Goal: Task Accomplishment & Management: Manage account settings

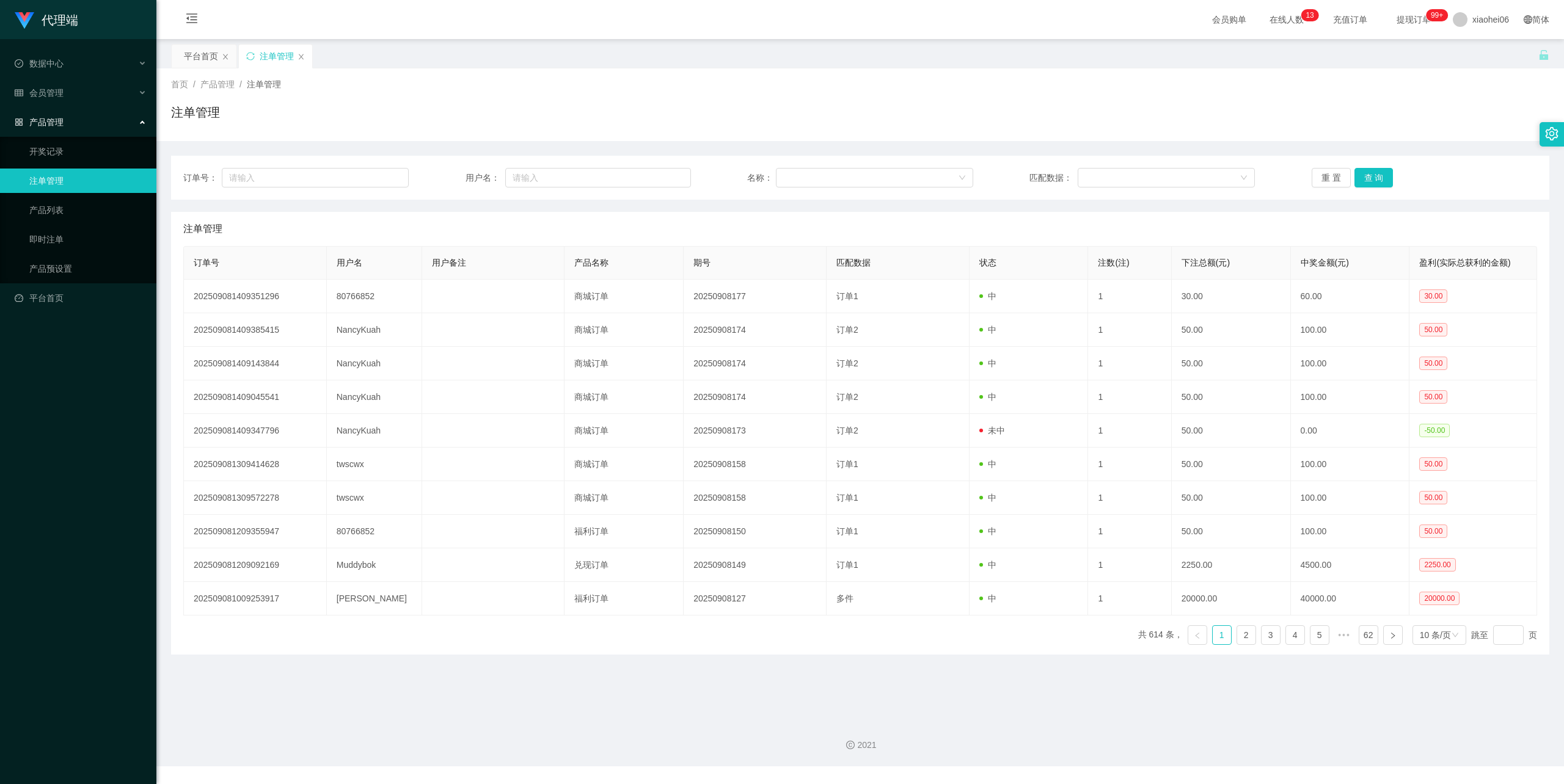
click at [570, 209] on div "订单号： 用户名： 名称： 匹配数据： 重 置 查 询 注单管理 订单号 用户名 用户备注 产品名称 期号 匹配数据 状态 注数(注) 下注总额(元) 中奖金…" at bounding box center [860, 405] width 1378 height 499
click at [579, 88] on div "首页 / 产品管理 / 注单管理 /" at bounding box center [860, 84] width 1378 height 13
click at [518, 108] on div "注单管理" at bounding box center [860, 118] width 1378 height 28
click at [502, 120] on div "注单管理" at bounding box center [860, 118] width 1378 height 28
click at [712, 81] on div "首页 / 产品管理 / 注单管理 /" at bounding box center [860, 84] width 1378 height 13
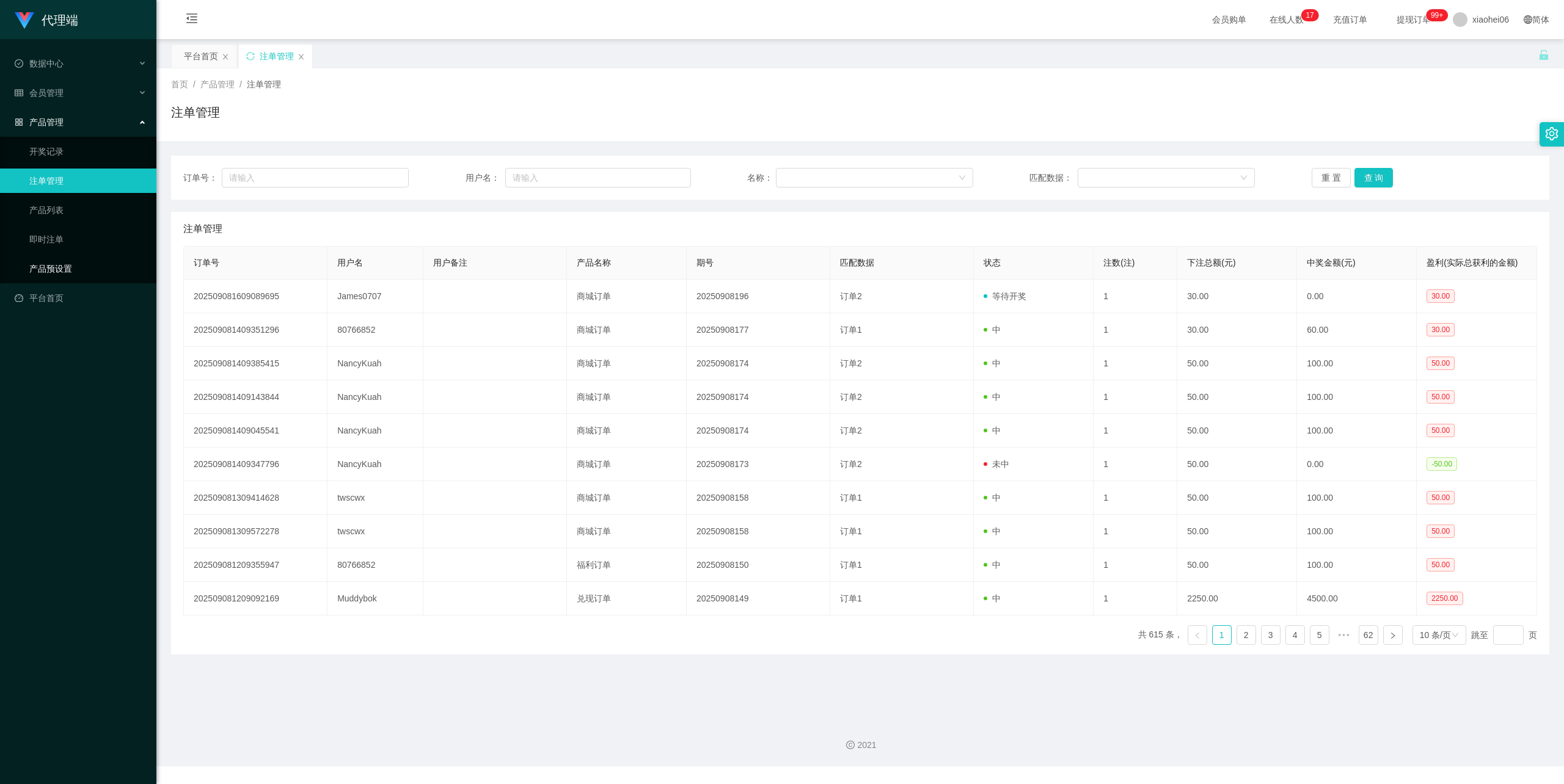
click at [57, 259] on link "产品预设置" at bounding box center [88, 269] width 117 height 25
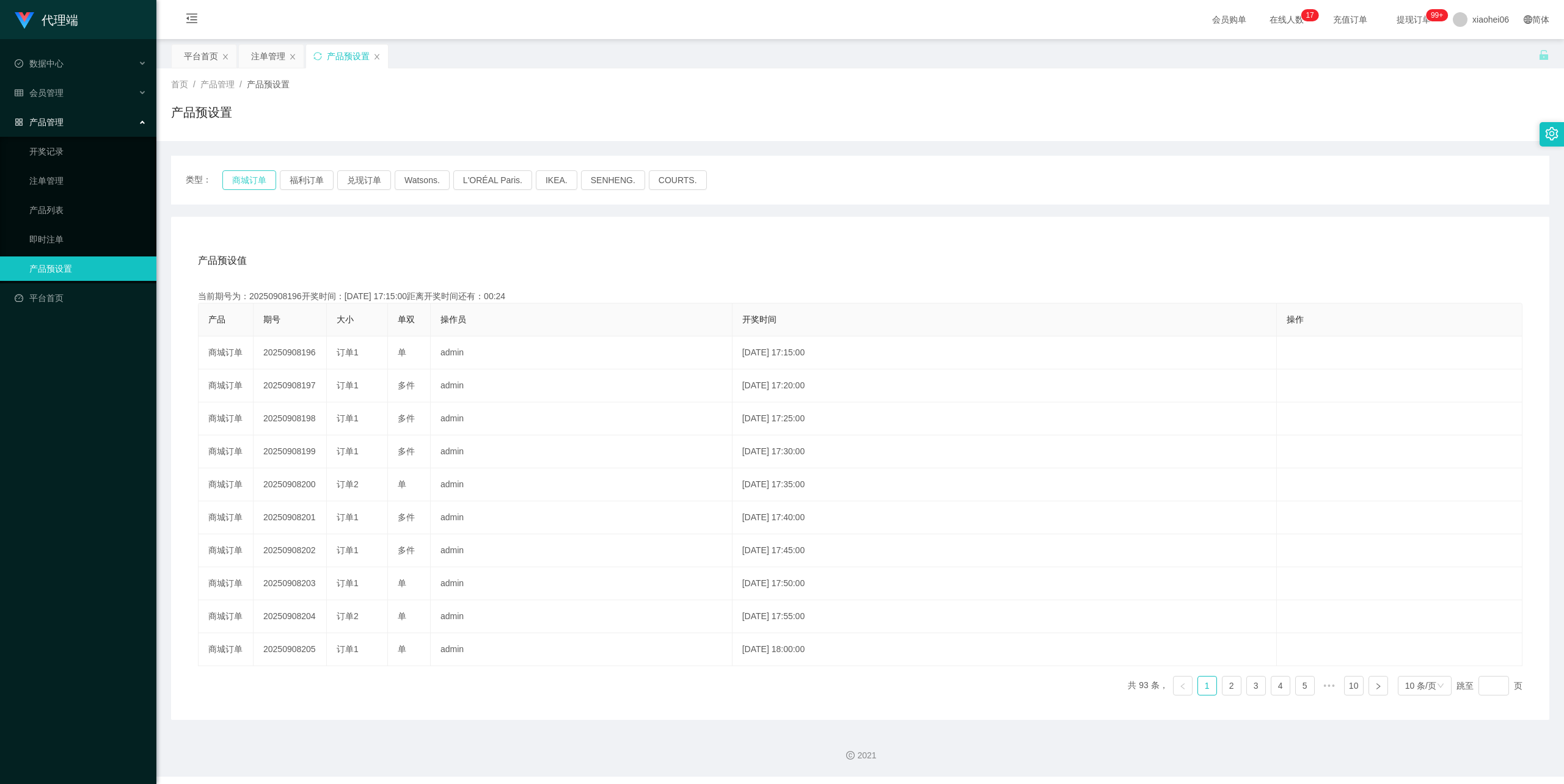
click at [254, 183] on button "商城订单" at bounding box center [249, 180] width 54 height 20
click at [257, 52] on div "注单管理" at bounding box center [268, 56] width 34 height 23
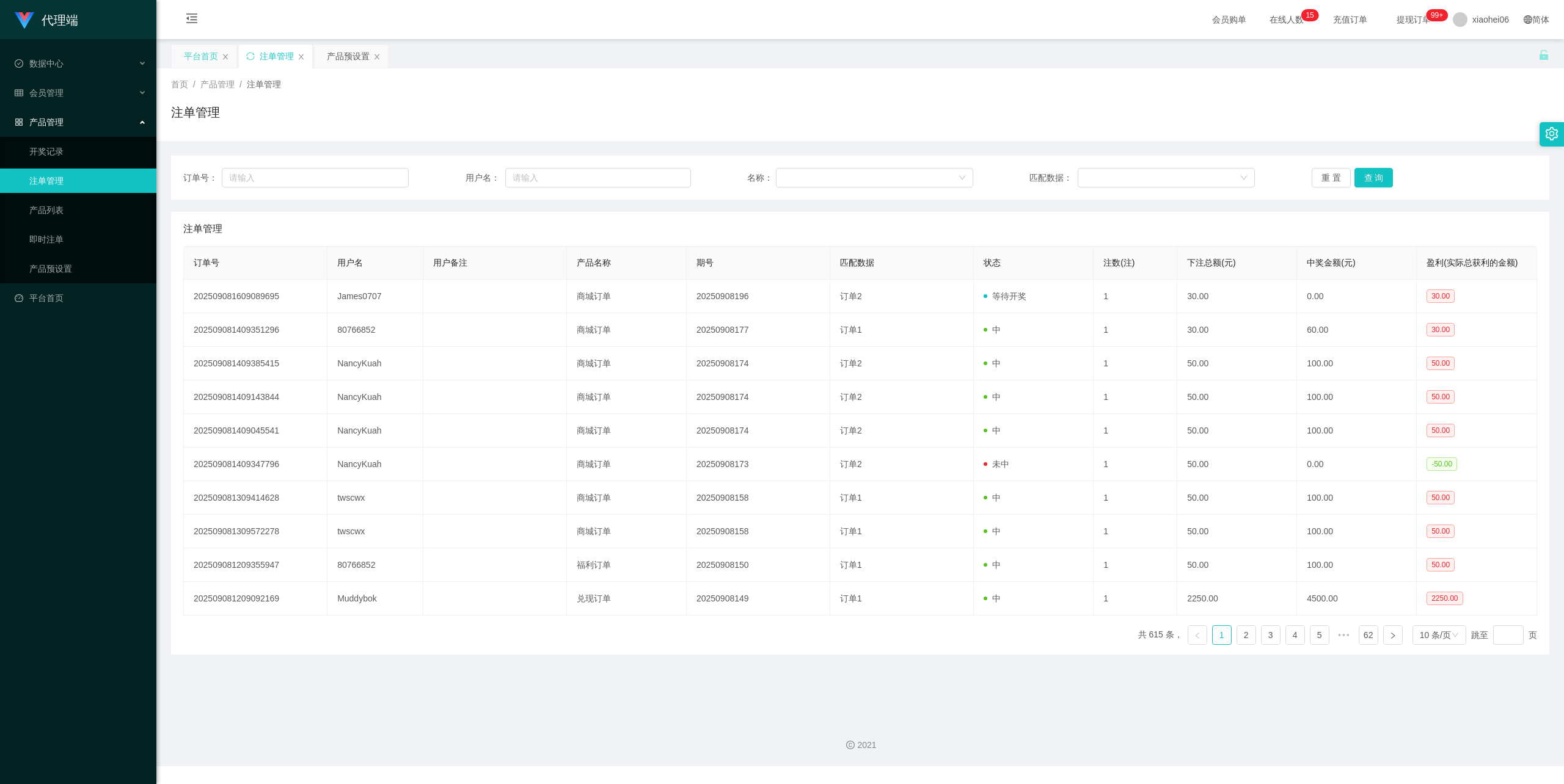
click at [206, 56] on div "平台首页" at bounding box center [201, 56] width 34 height 23
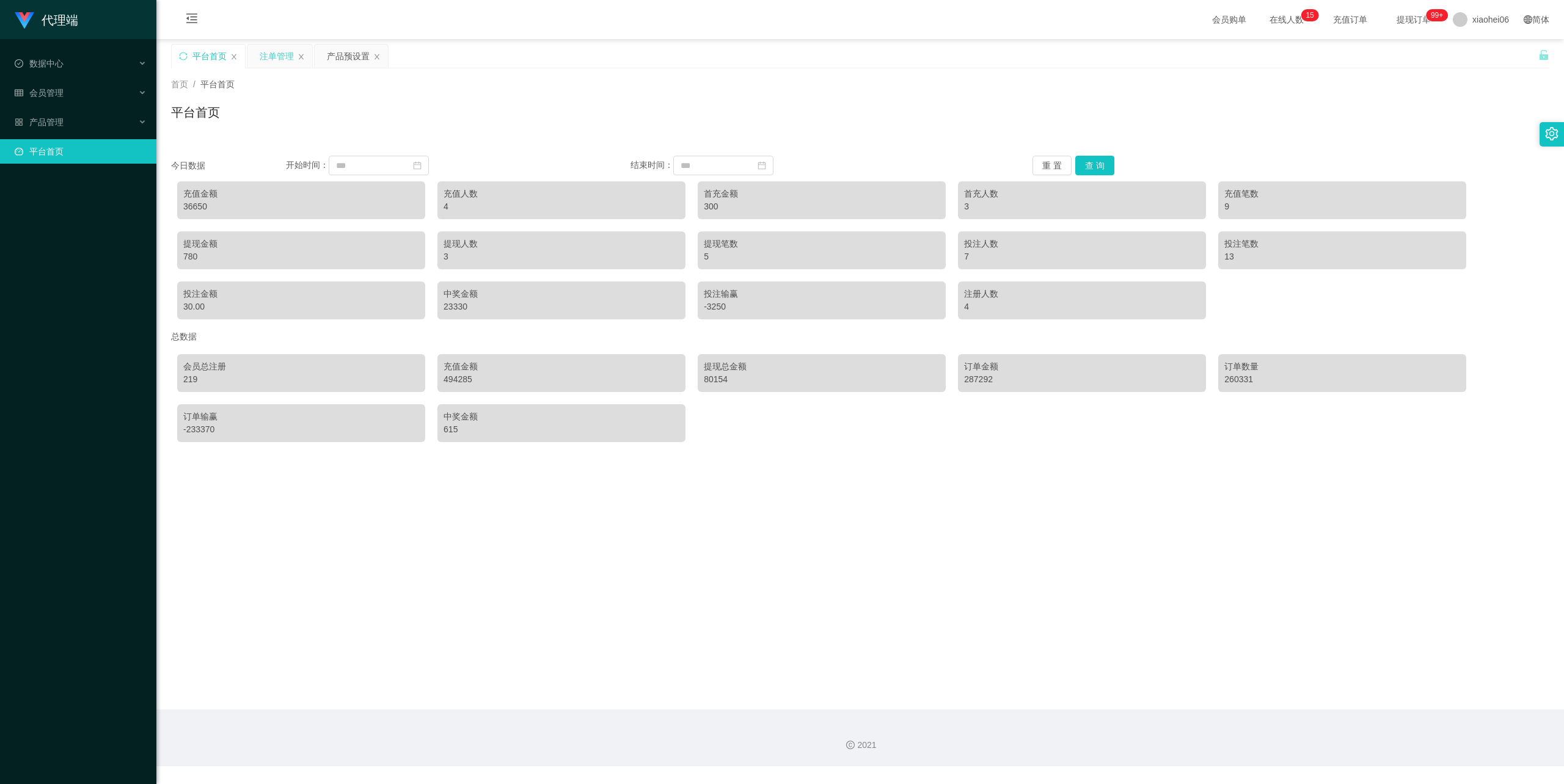
click at [274, 62] on div "注单管理" at bounding box center [277, 56] width 34 height 23
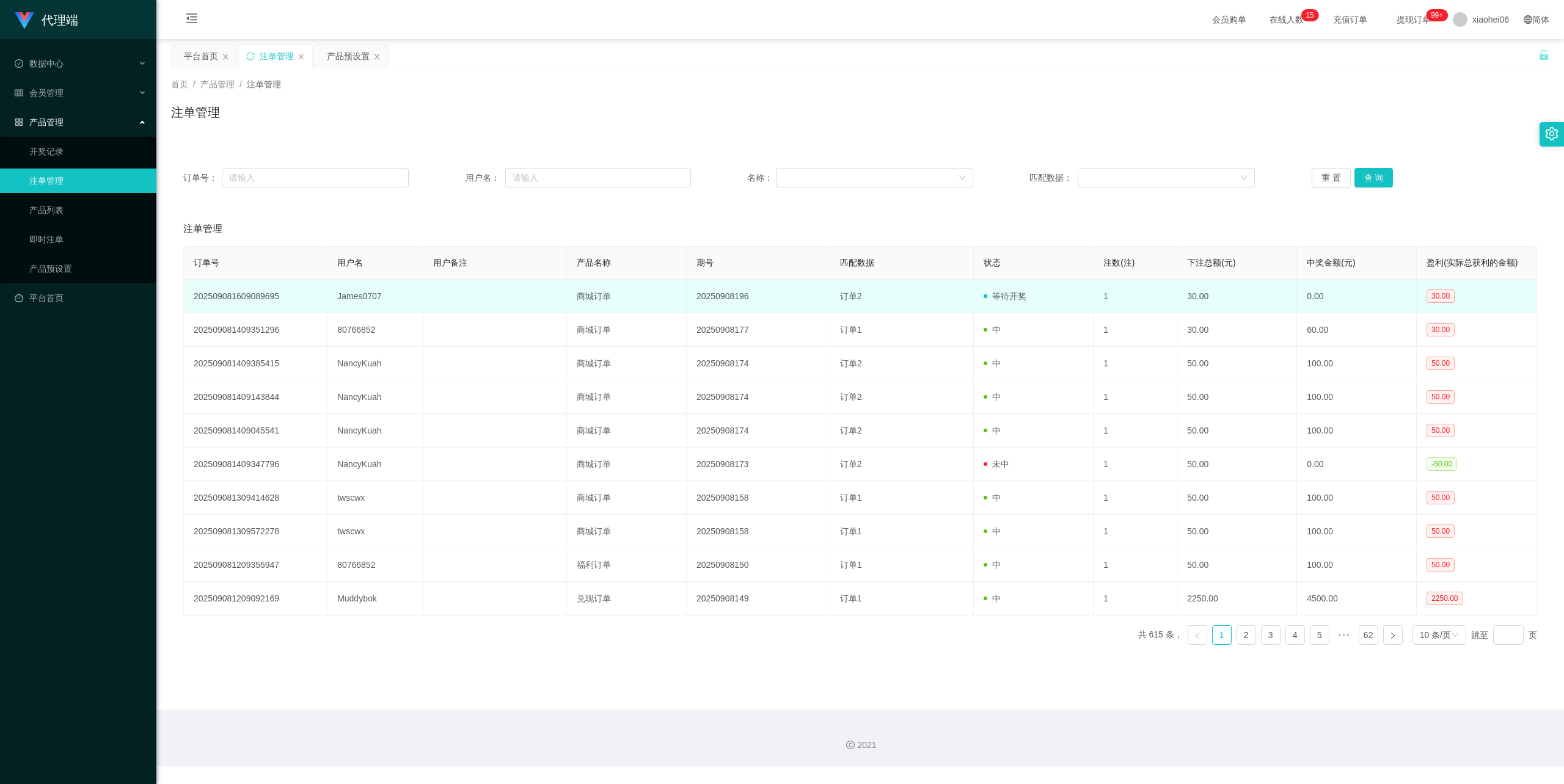
click at [350, 300] on td "James0707" at bounding box center [376, 296] width 96 height 34
click at [352, 299] on td "James0707" at bounding box center [376, 296] width 96 height 34
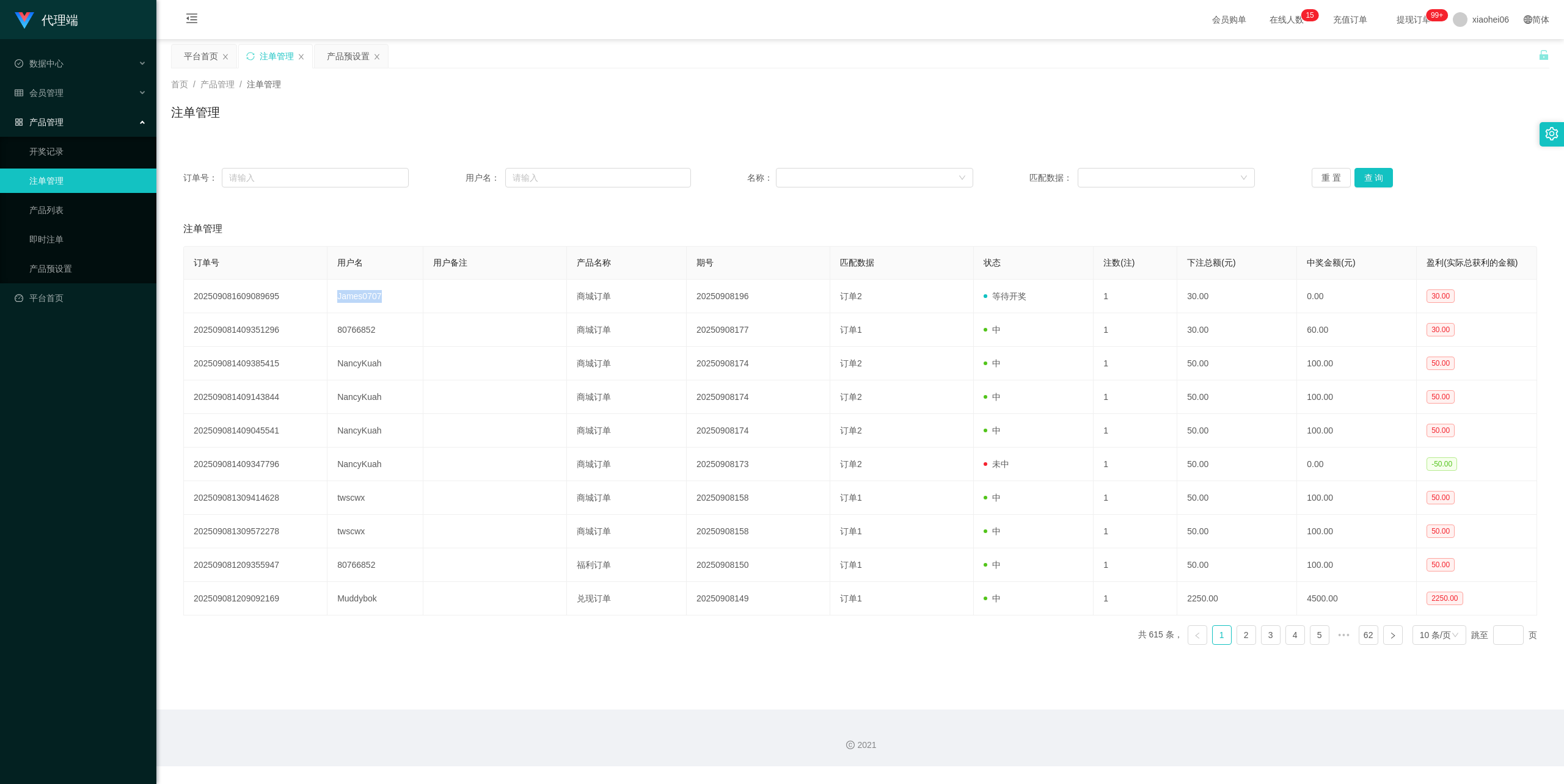
copy td "James0707"
click at [211, 47] on div "平台首页" at bounding box center [201, 56] width 34 height 23
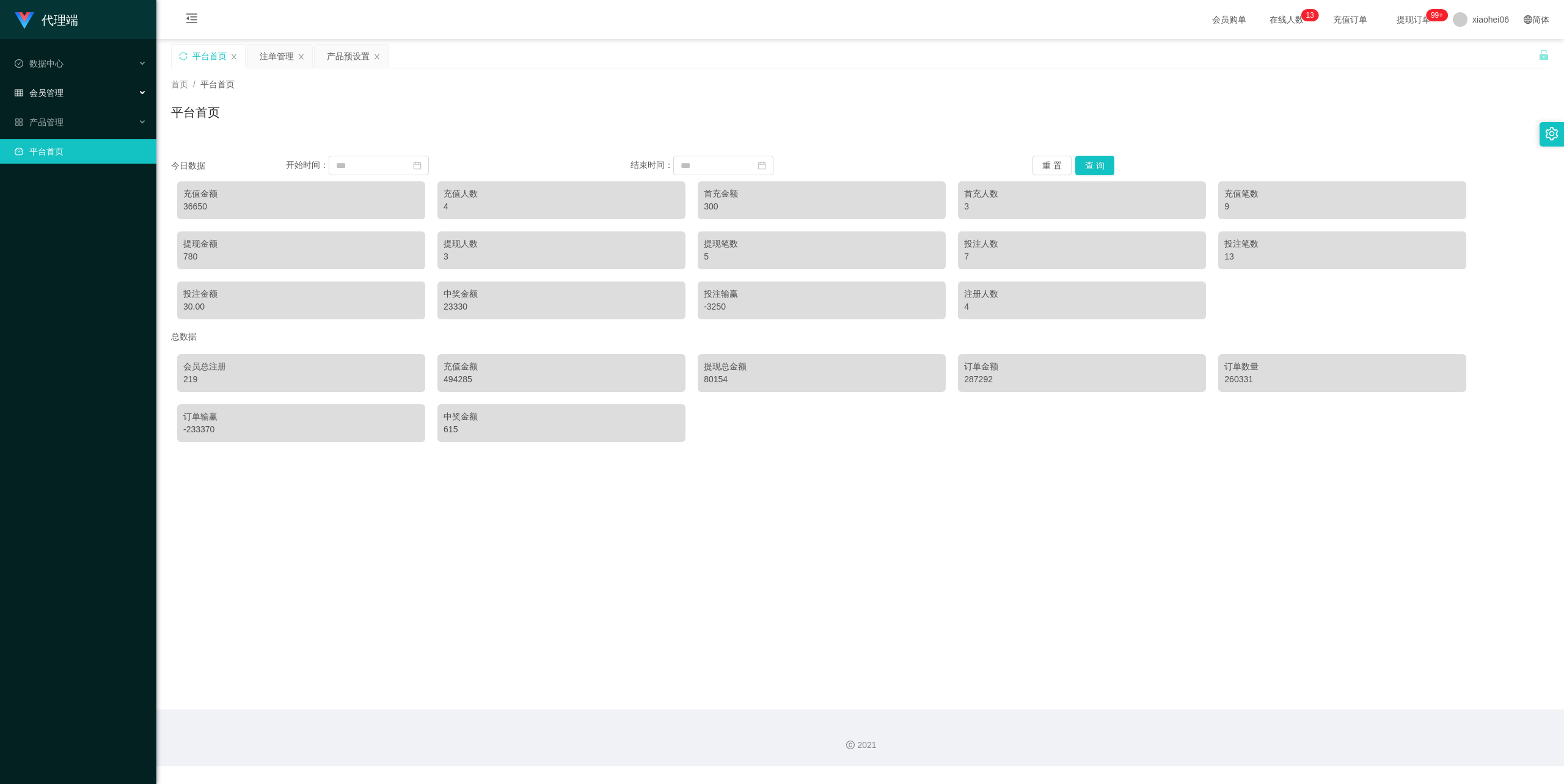
click at [54, 83] on div "会员管理" at bounding box center [78, 93] width 156 height 25
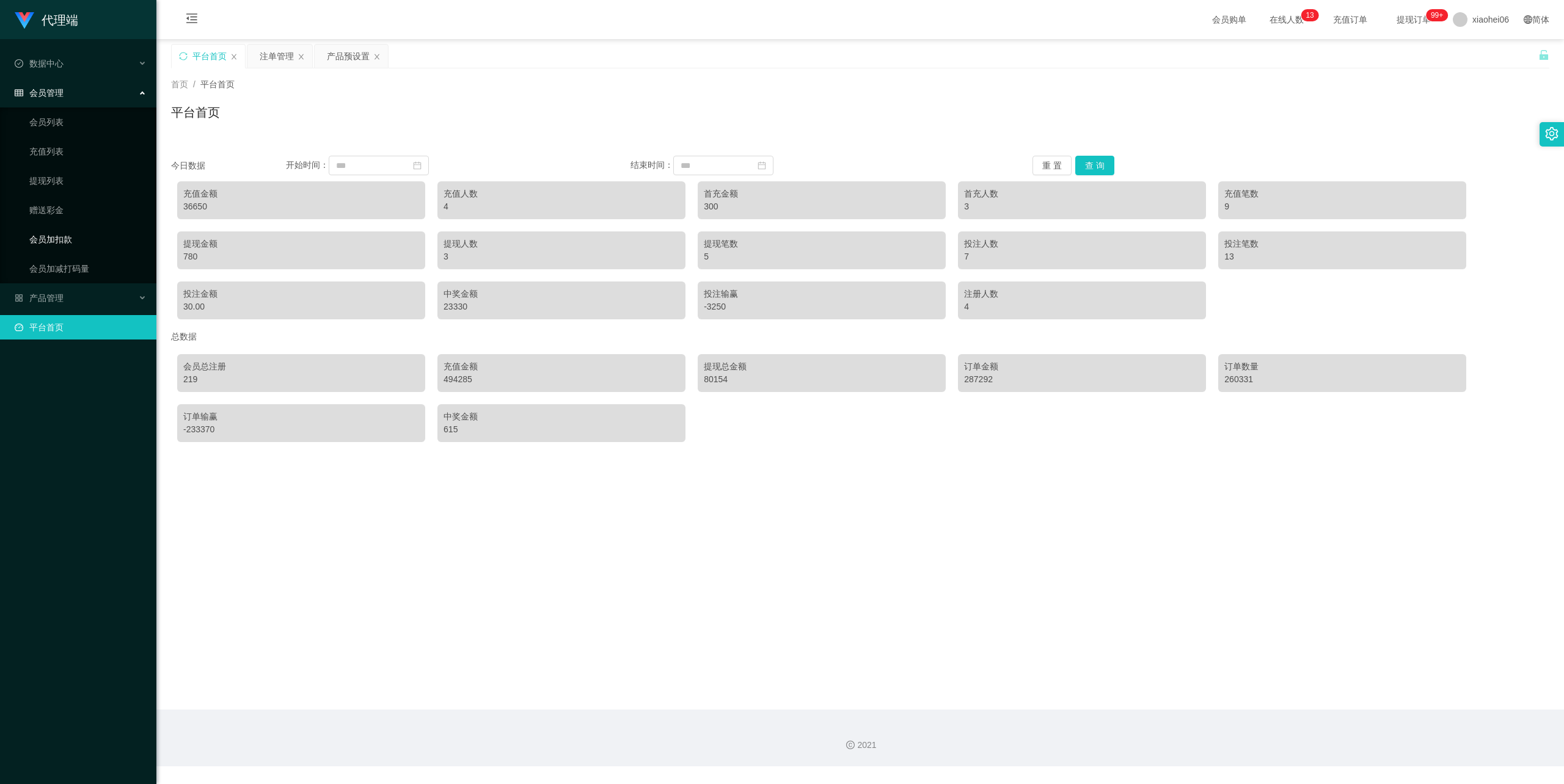
click at [60, 232] on link "会员加扣款" at bounding box center [88, 239] width 117 height 25
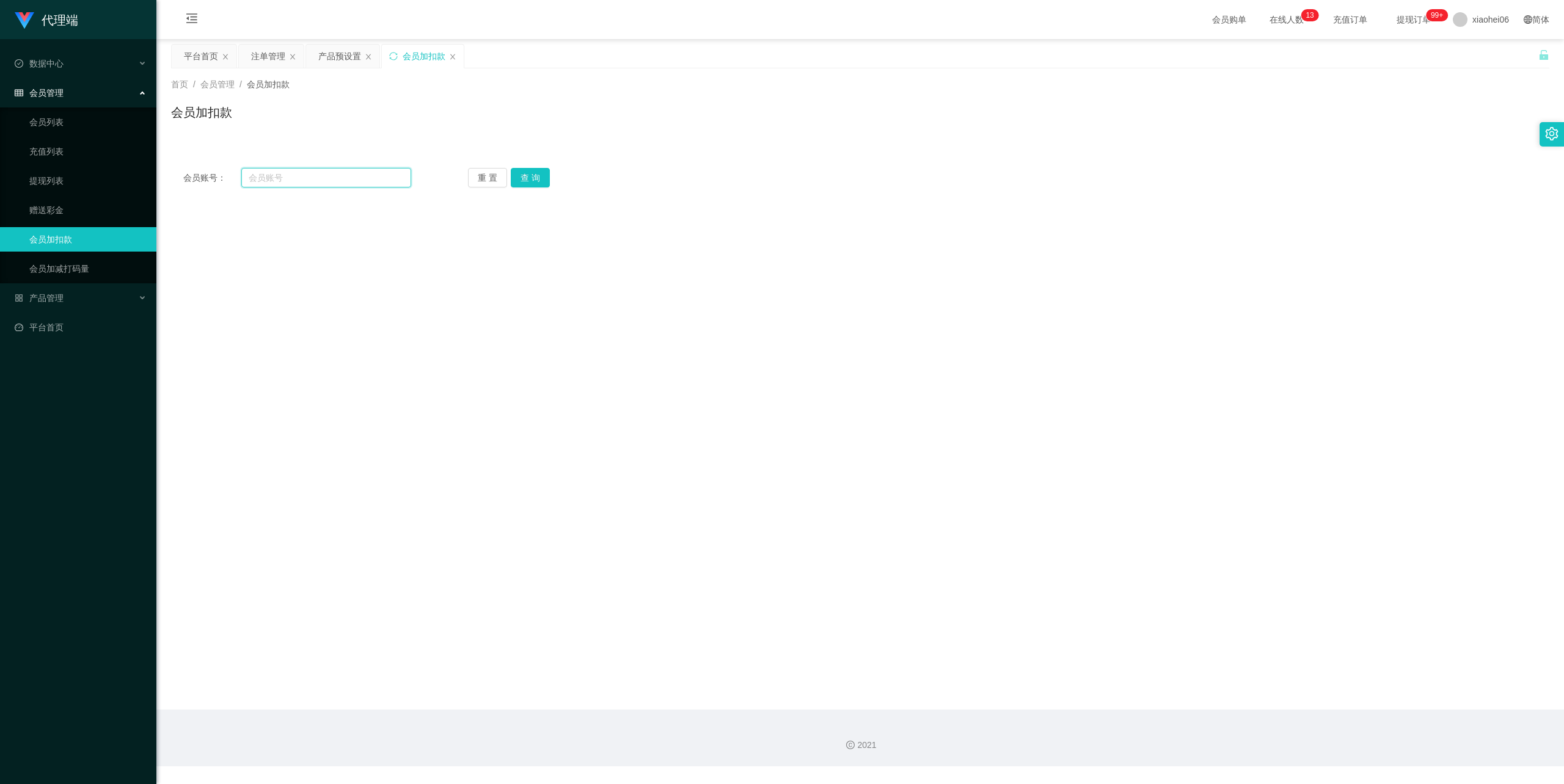
click at [281, 175] on input "text" at bounding box center [326, 178] width 170 height 20
paste input "James0707"
type input "James0707"
click at [526, 176] on button "查 询" at bounding box center [530, 178] width 39 height 20
click at [465, 359] on input "text" at bounding box center [498, 368] width 195 height 20
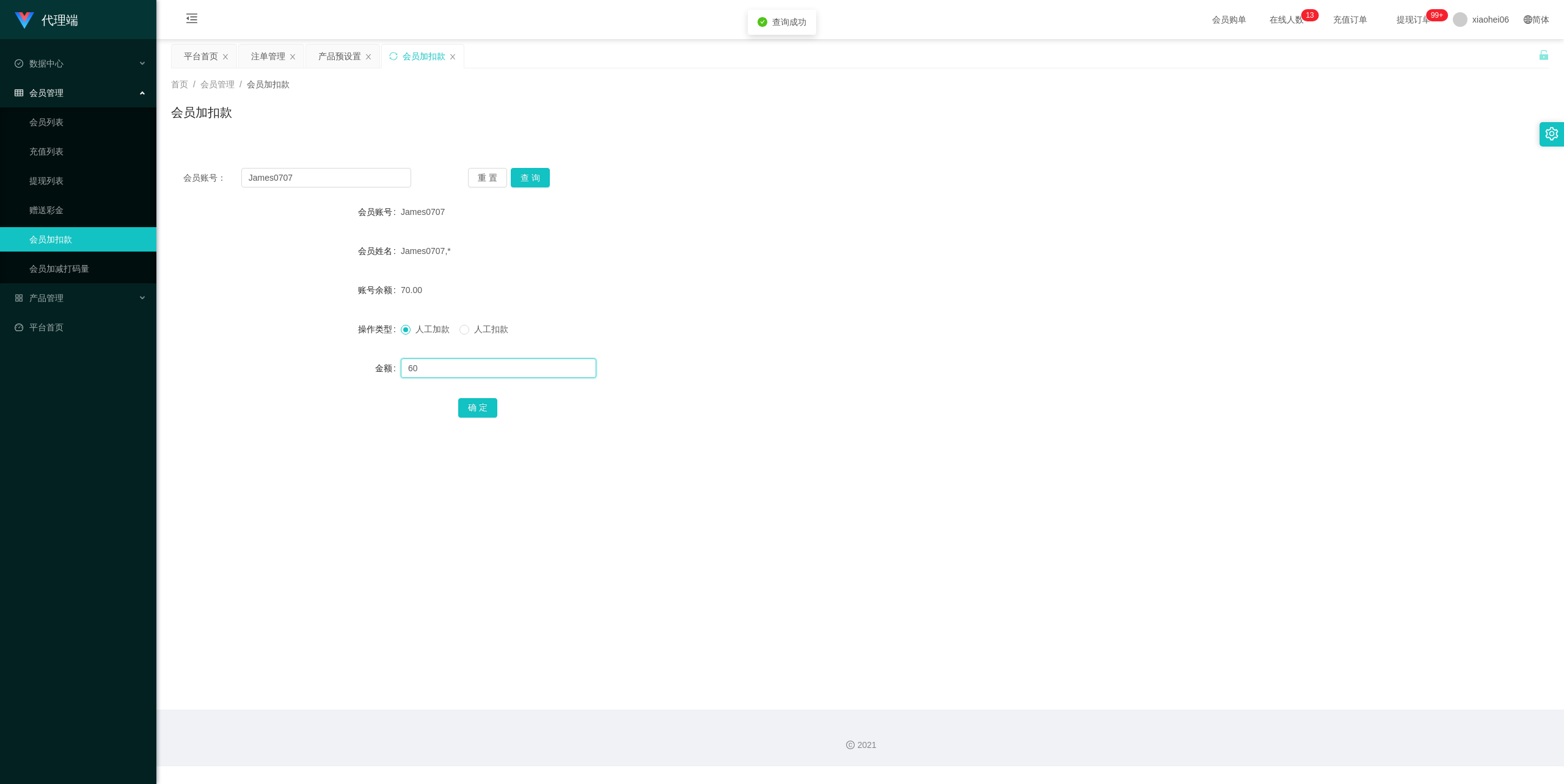
type input "60"
click at [473, 409] on button "确 定" at bounding box center [477, 408] width 39 height 20
drag, startPoint x: 864, startPoint y: 276, endPoint x: 1177, endPoint y: 122, distance: 348.8
click at [870, 269] on form "会员账号 James0707 会员姓名 James0707,* 账号余额 130.00 操作类型 人工加款 人工扣款 金额 确 定" at bounding box center [860, 309] width 1378 height 220
